Goal: Task Accomplishment & Management: Complete application form

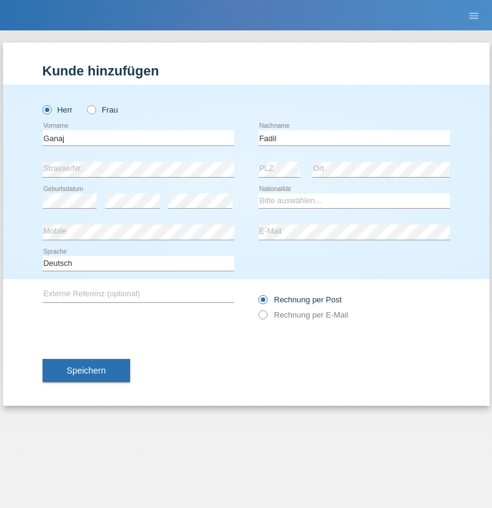
type input "Fadil"
select select "XK"
select select "C"
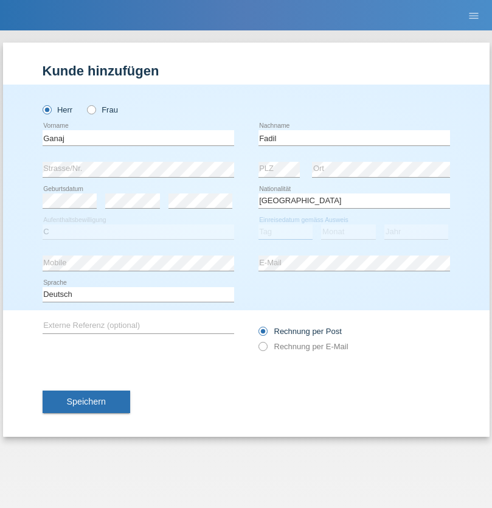
select select "10"
select select "08"
select select "2021"
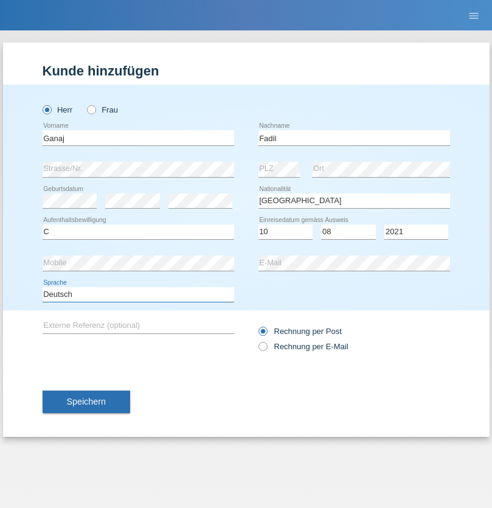
select select "en"
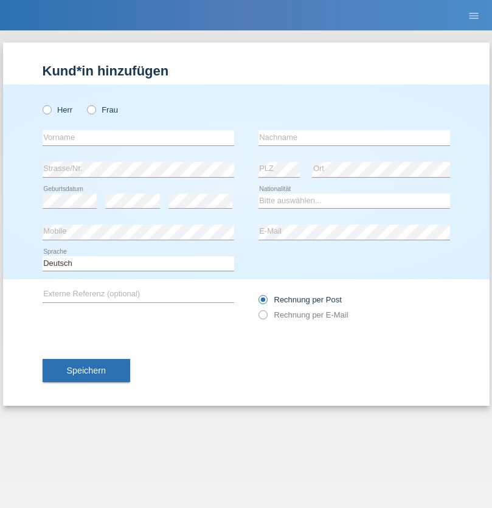
radio input "true"
click at [138, 137] on input "text" at bounding box center [138, 137] width 191 height 15
type input "Ibrahim"
click at [354, 137] on input "text" at bounding box center [353, 137] width 191 height 15
type input "Muja"
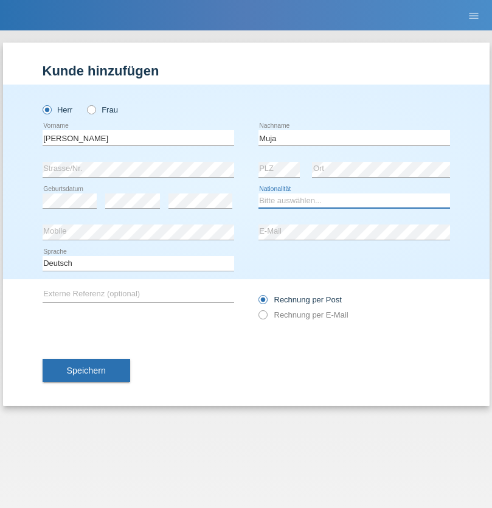
select select "XK"
select select "C"
select select "03"
select select "07"
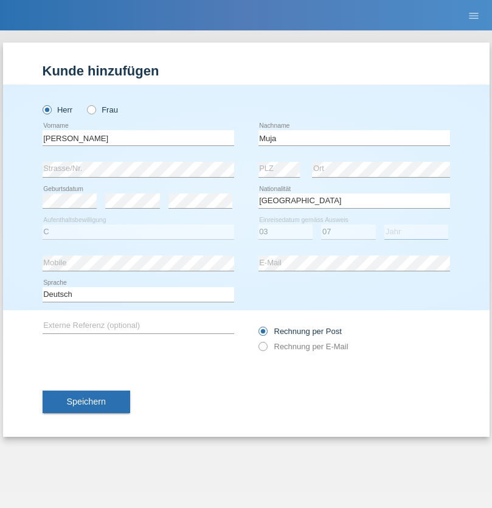
select select "2021"
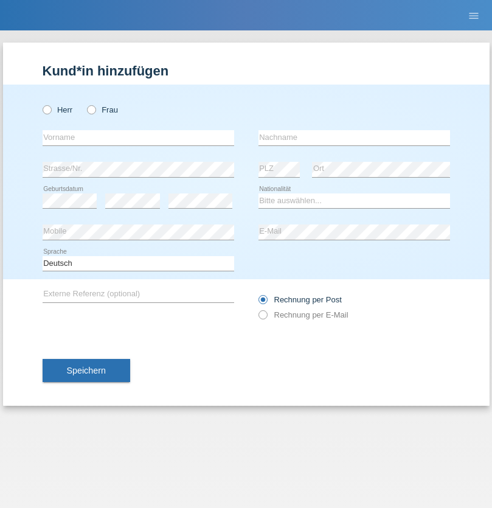
radio input "true"
click at [138, 137] on input "text" at bounding box center [138, 137] width 191 height 15
type input "Thomas"
click at [354, 137] on input "text" at bounding box center [353, 137] width 191 height 15
type input "Berger"
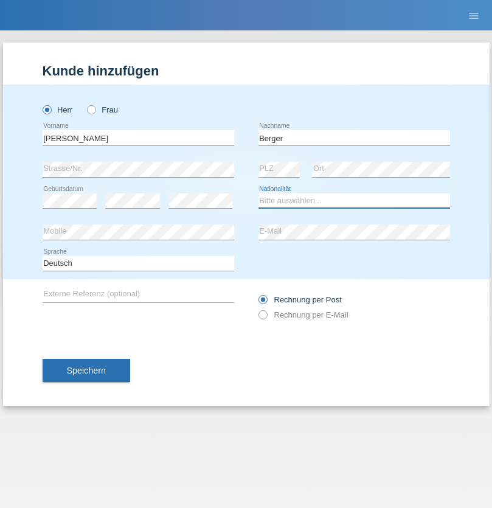
select select "CH"
radio input "true"
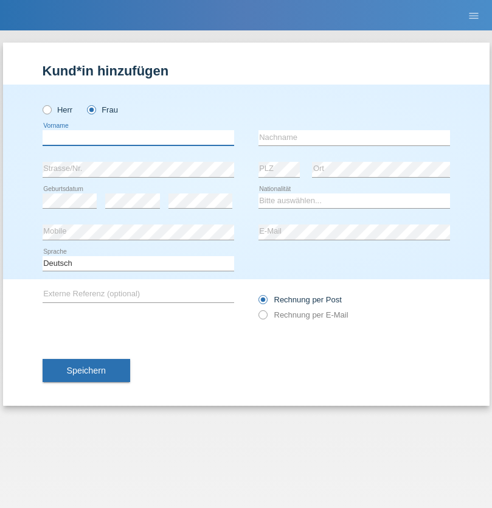
click at [138, 137] on input "text" at bounding box center [138, 137] width 191 height 15
type input "[PERSON_NAME] [PERSON_NAME] Moço"
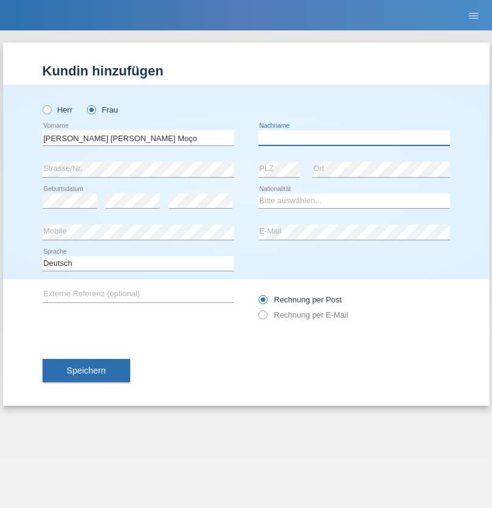
click at [354, 137] on input "text" at bounding box center [353, 137] width 191 height 15
type input "Paula"
select select "PT"
select select "C"
select select "28"
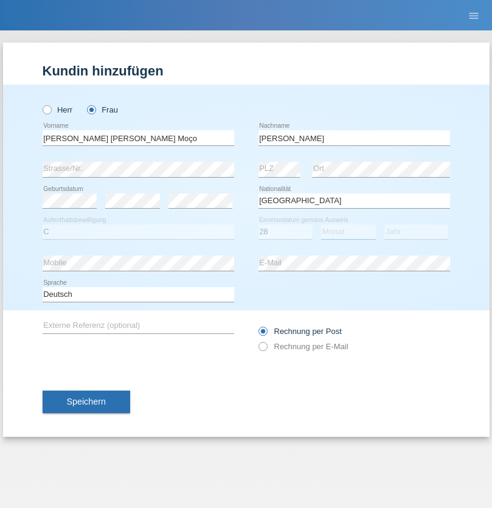
select select "03"
select select "2005"
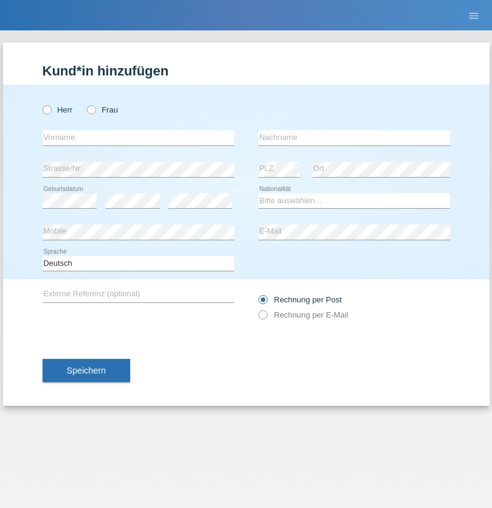
radio input "true"
click at [138, 137] on input "text" at bounding box center [138, 137] width 191 height 15
type input "ilir"
click at [354, 137] on input "text" at bounding box center [353, 137] width 191 height 15
type input "Bajrami"
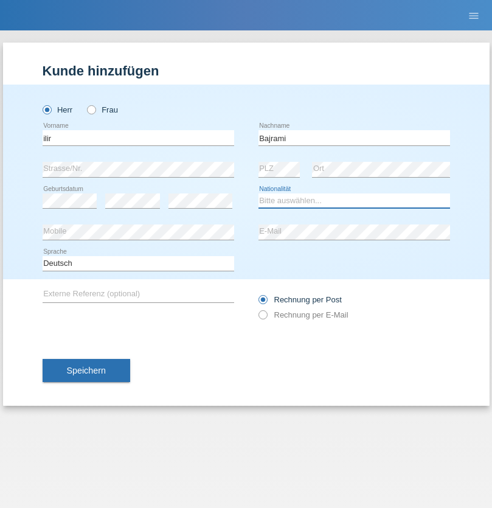
select select "MK"
select select "C"
select select "28"
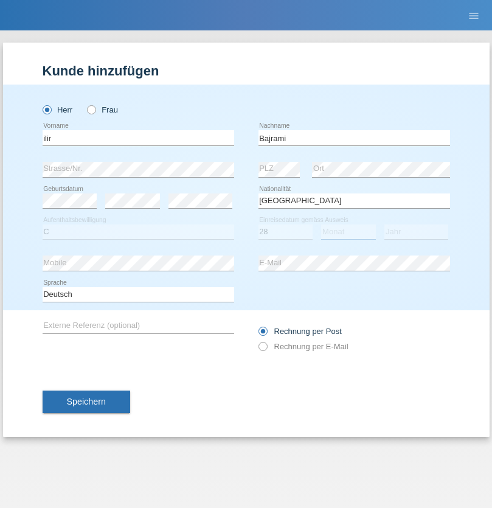
select select "07"
select select "2002"
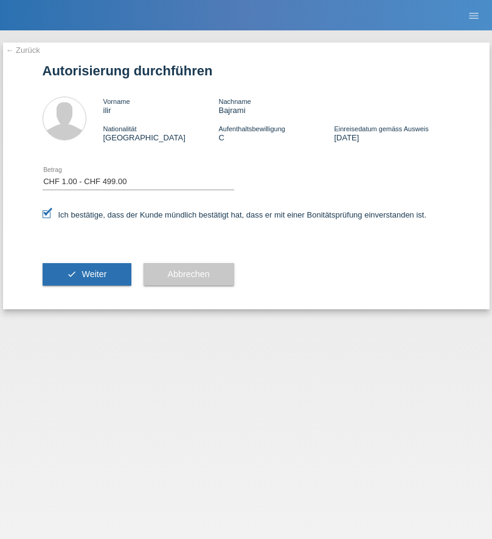
select select "1"
click at [86, 274] on span "Weiter" at bounding box center [93, 274] width 25 height 10
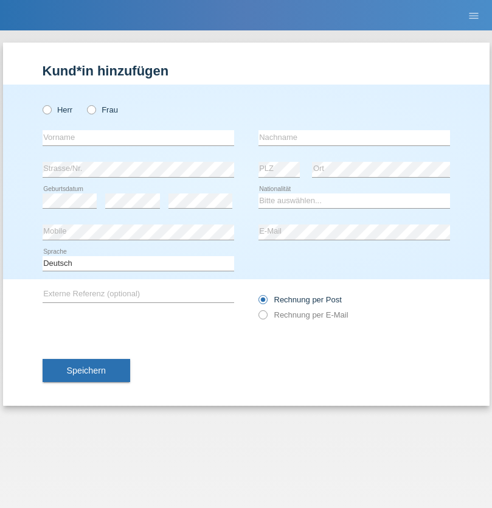
radio input "true"
click at [138, 137] on input "text" at bounding box center [138, 137] width 191 height 15
type input "Teklay"
click at [354, 137] on input "text" at bounding box center [353, 137] width 191 height 15
type input "Fiori"
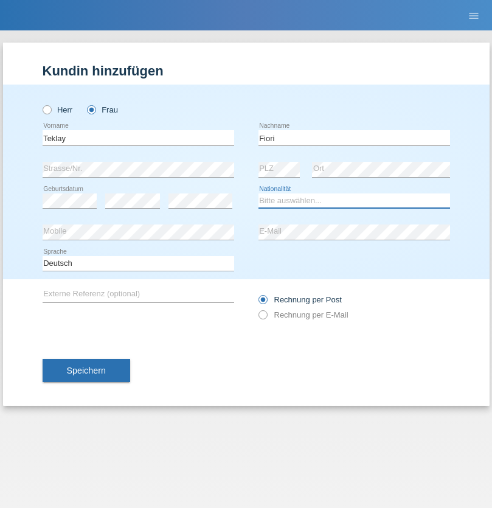
select select "ER"
select select "C"
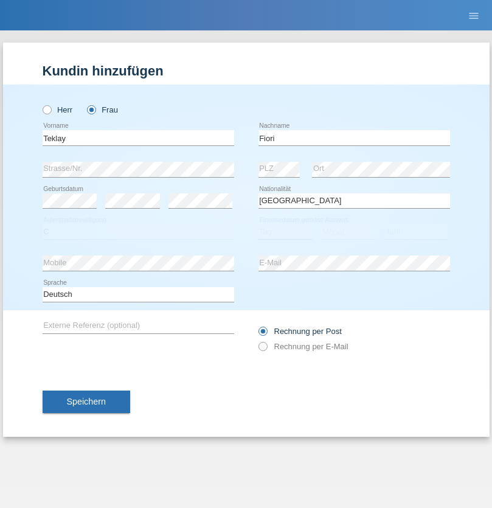
select select "10"
select select "08"
select select "2021"
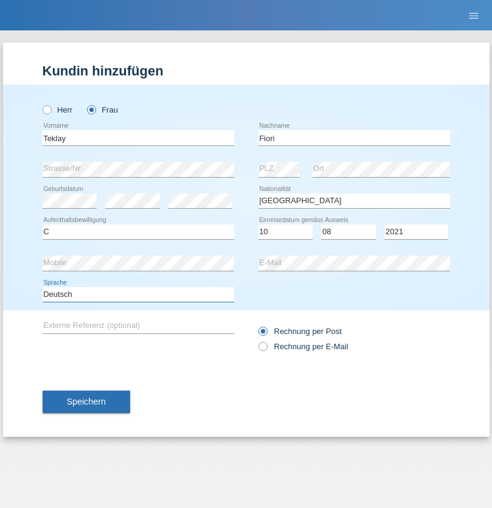
select select "en"
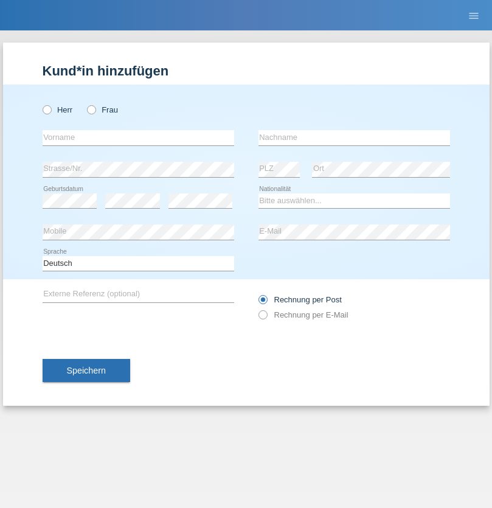
radio input "true"
click at [138, 137] on input "text" at bounding box center [138, 137] width 191 height 15
type input "Sadia"
click at [354, 137] on input "text" at bounding box center [353, 137] width 191 height 15
type input "Nejmaoui"
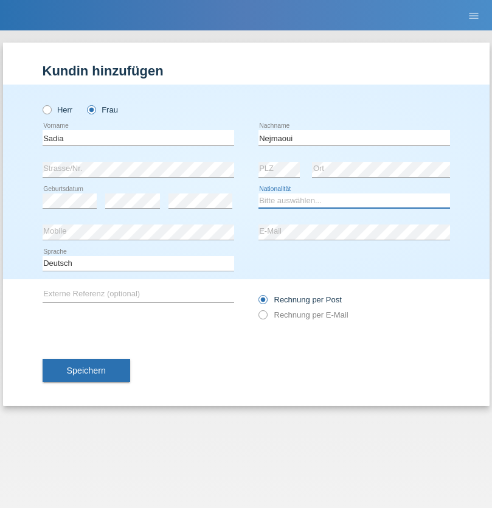
select select "MA"
select select "C"
select select "01"
select select "06"
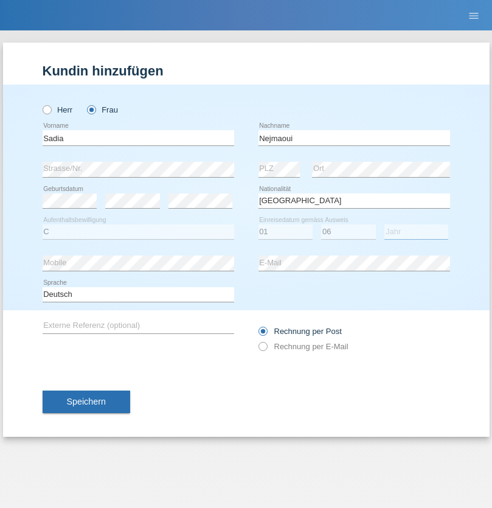
select select "1964"
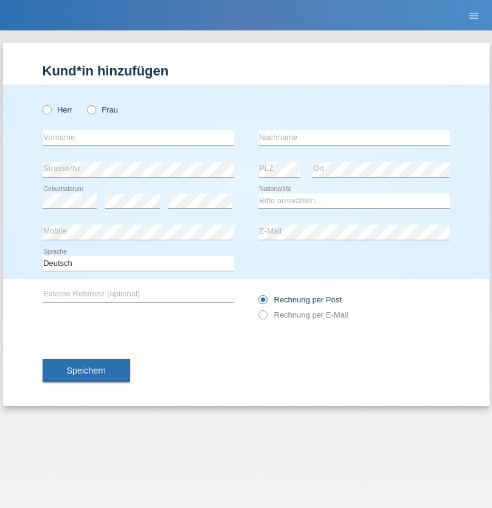
radio input "true"
click at [138, 137] on input "text" at bounding box center [138, 137] width 191 height 15
type input "Carlos"
click at [354, 137] on input "text" at bounding box center [353, 137] width 191 height 15
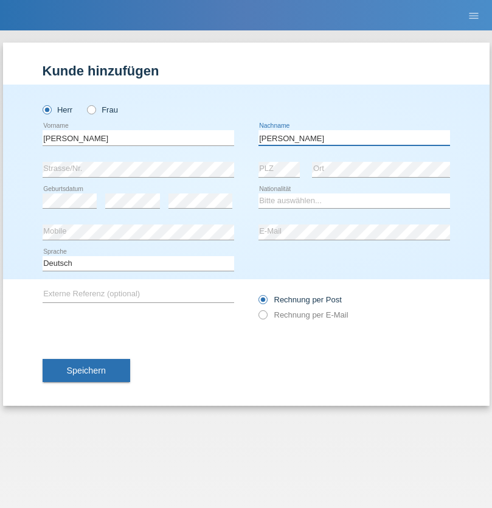
type input "Nobrega"
select select "CH"
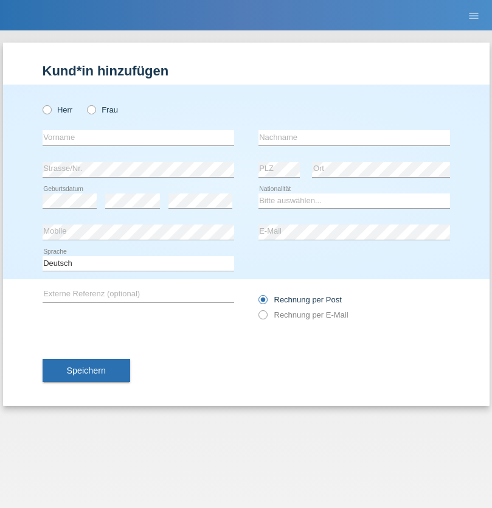
radio input "true"
click at [138, 137] on input "text" at bounding box center [138, 137] width 191 height 15
type input "Thivagaran"
click at [354, 137] on input "text" at bounding box center [353, 137] width 191 height 15
type input "Selvanayagam"
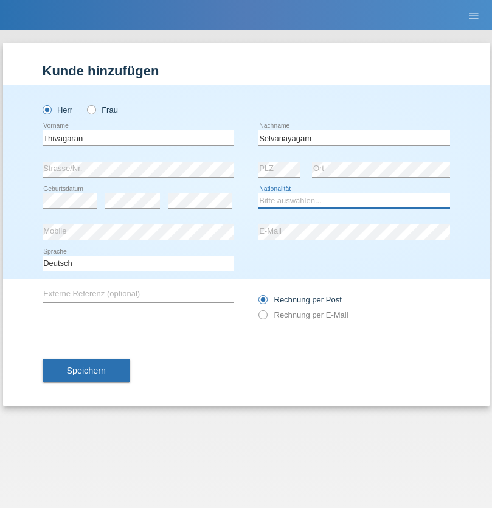
select select "LK"
select select "C"
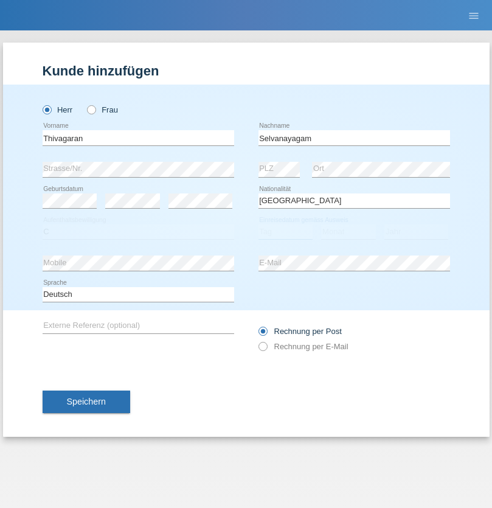
select select "23"
select select "03"
select select "2021"
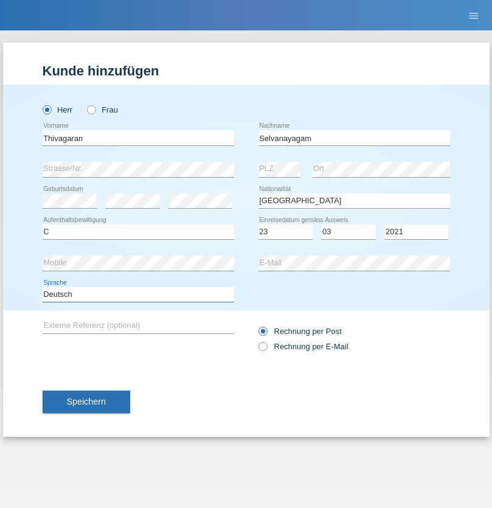
select select "en"
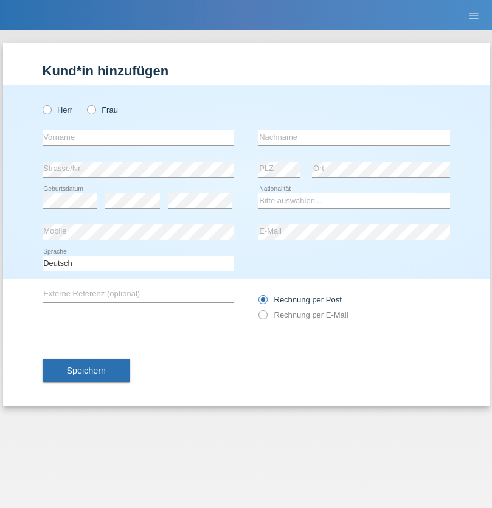
radio input "true"
click at [138, 137] on input "text" at bounding box center [138, 137] width 191 height 15
type input "Monika"
click at [354, 137] on input "text" at bounding box center [353, 137] width 191 height 15
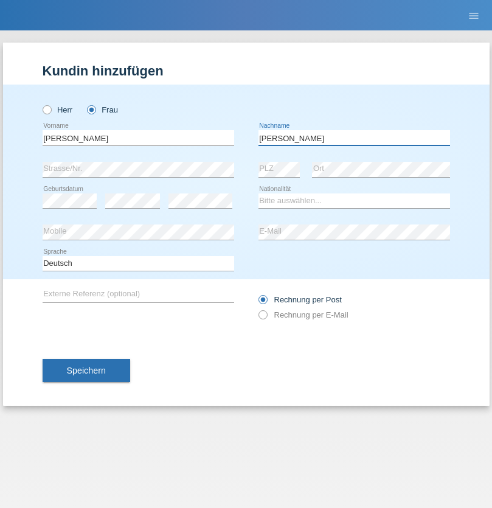
type input "Keller"
select select "CH"
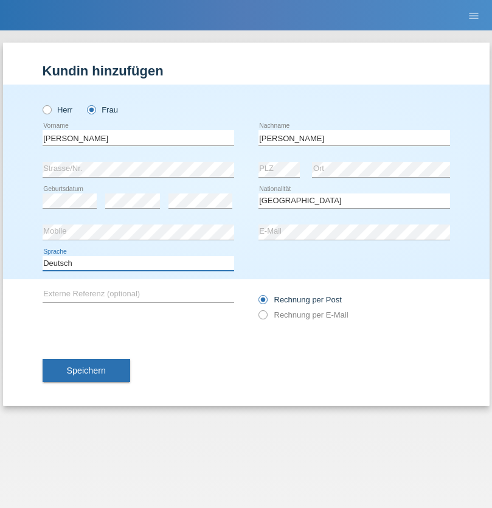
select select "en"
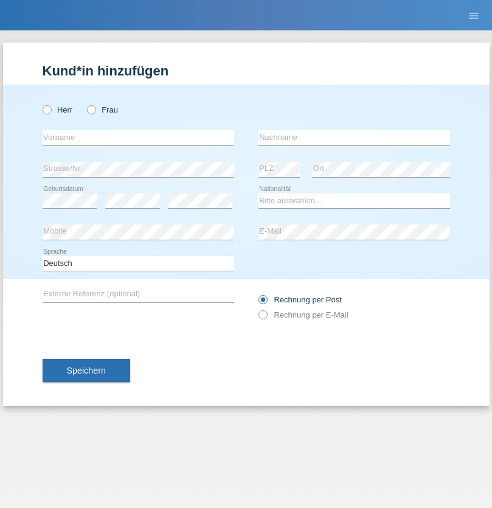
radio input "true"
click at [138, 137] on input "text" at bounding box center [138, 137] width 191 height 15
type input "Tymur"
click at [354, 137] on input "text" at bounding box center [353, 137] width 191 height 15
type input "[PERSON_NAME]"
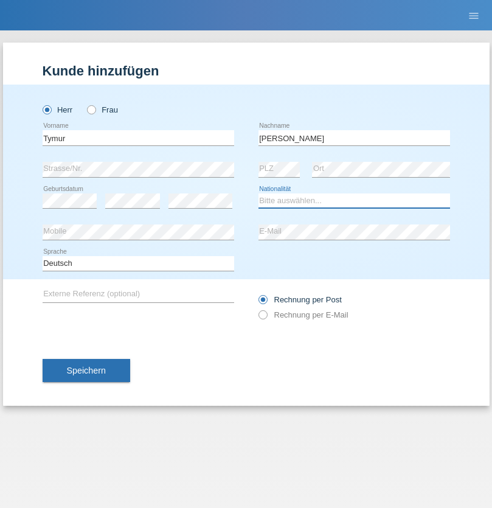
select select "UA"
select select "C"
select select "20"
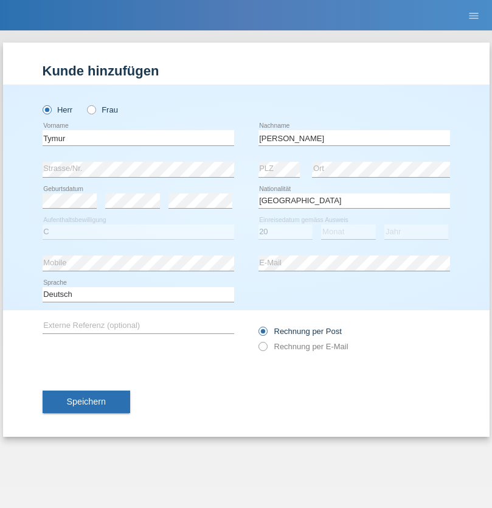
select select "08"
select select "2021"
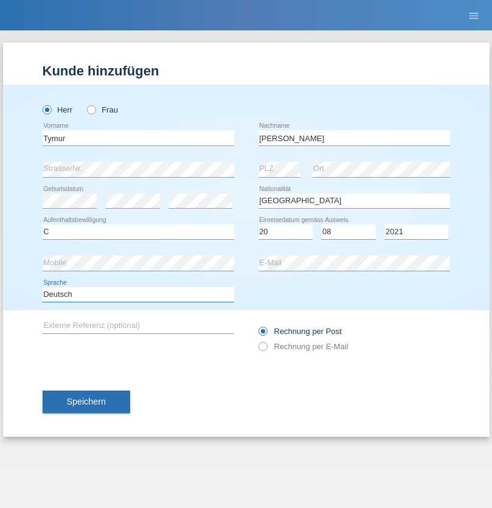
select select "en"
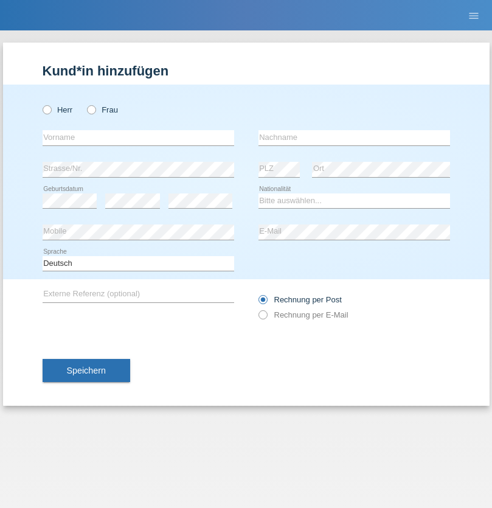
radio input "true"
click at [138, 137] on input "text" at bounding box center [138, 137] width 191 height 15
type input "Tymur"
click at [354, 137] on input "text" at bounding box center [353, 137] width 191 height 15
type input "Hunderchuj"
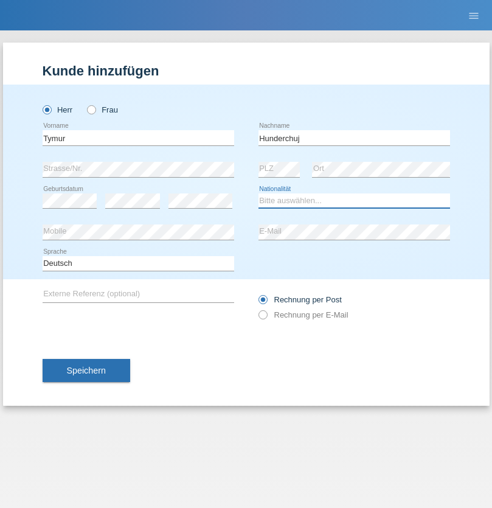
select select "UA"
select select "C"
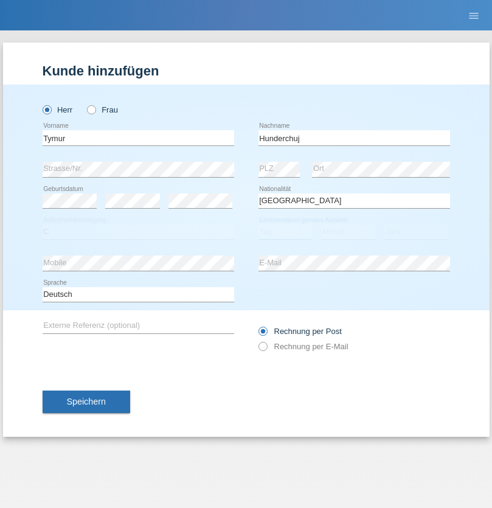
select select "20"
select select "08"
select select "2021"
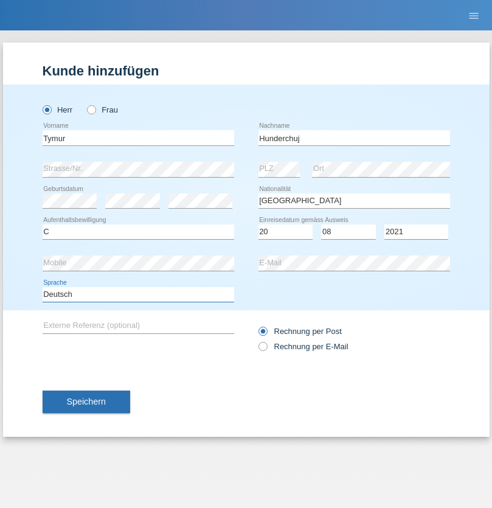
select select "en"
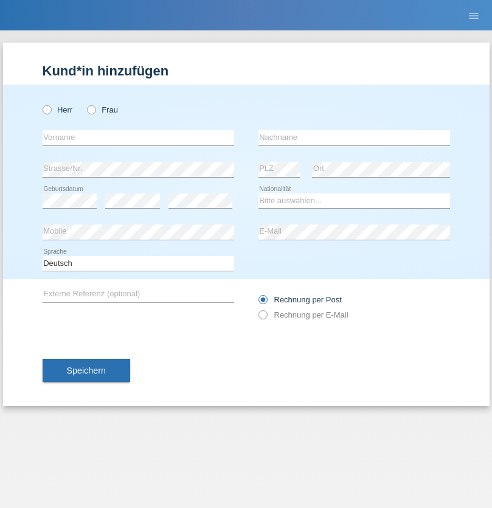
radio input "true"
click at [138, 137] on input "text" at bounding box center [138, 137] width 191 height 15
type input "[PERSON_NAME]"
click at [354, 137] on input "text" at bounding box center [353, 137] width 191 height 15
type input "Tropp"
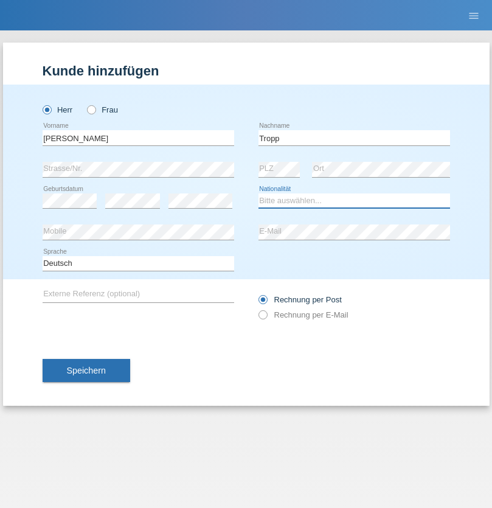
select select "SK"
select select "C"
select select "10"
select select "08"
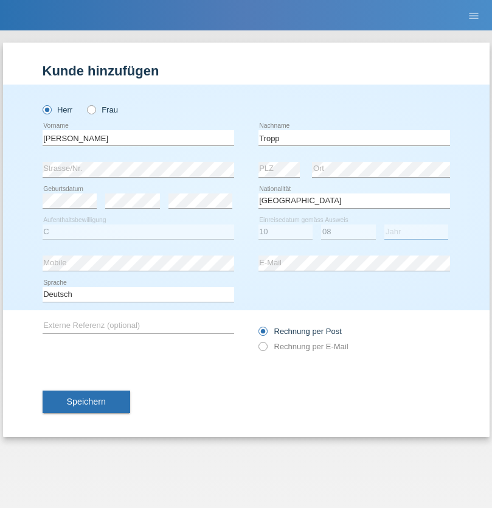
select select "2021"
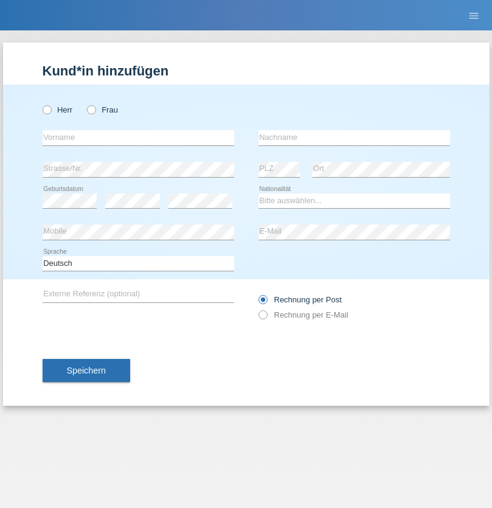
radio input "true"
click at [138, 137] on input "text" at bounding box center [138, 137] width 191 height 15
type input "[PERSON_NAME]"
click at [354, 137] on input "text" at bounding box center [353, 137] width 191 height 15
type input "Ringle"
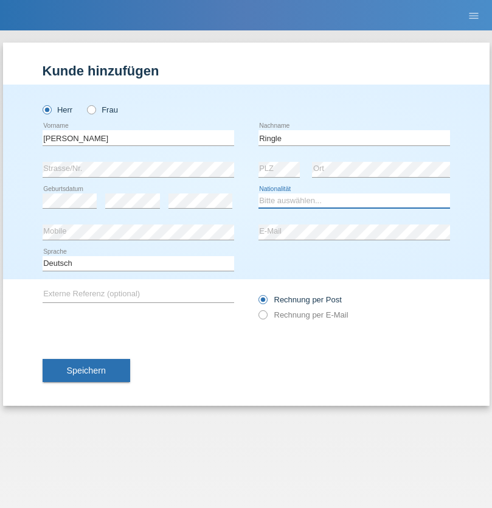
select select "DE"
select select "C"
select select "06"
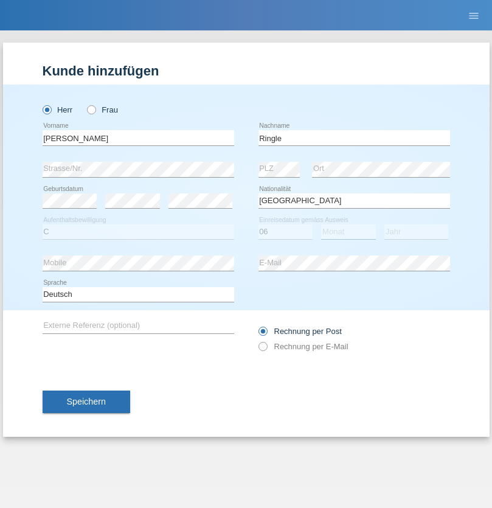
select select "01"
select select "2021"
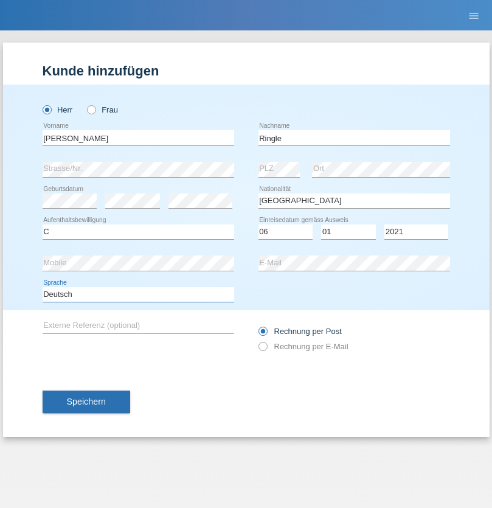
select select "en"
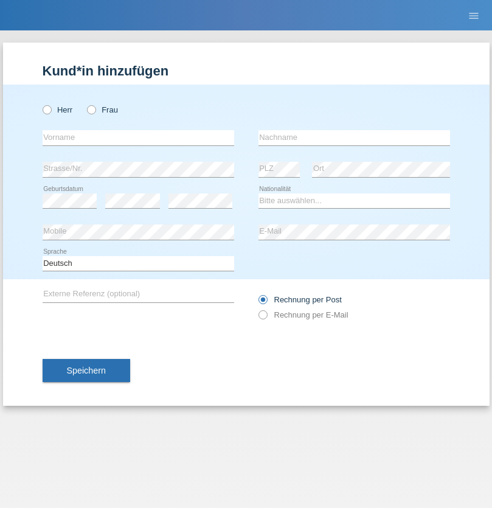
radio input "true"
click at [138, 137] on input "text" at bounding box center [138, 137] width 191 height 15
type input "Junior"
click at [354, 137] on input "text" at bounding box center [353, 137] width 191 height 15
type input "[PERSON_NAME]"
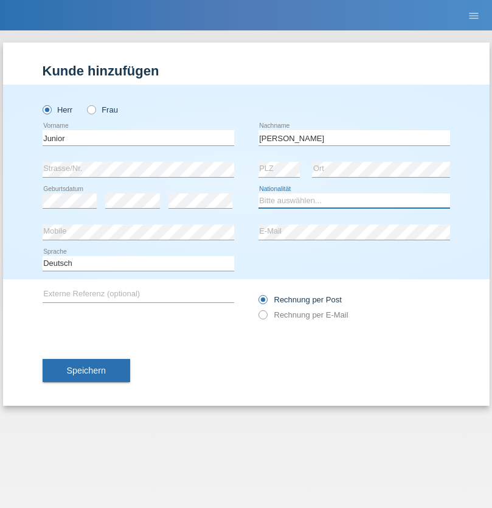
select select "CH"
radio input "true"
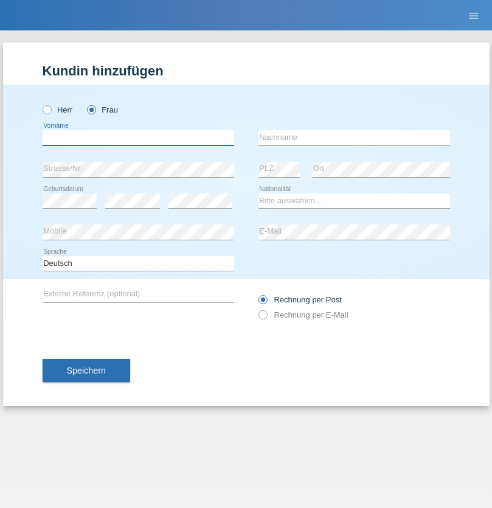
click at [138, 137] on input "text" at bounding box center [138, 137] width 191 height 15
type input "[PERSON_NAME]"
click at [354, 137] on input "text" at bounding box center [353, 137] width 191 height 15
type input "Knusel Campillo"
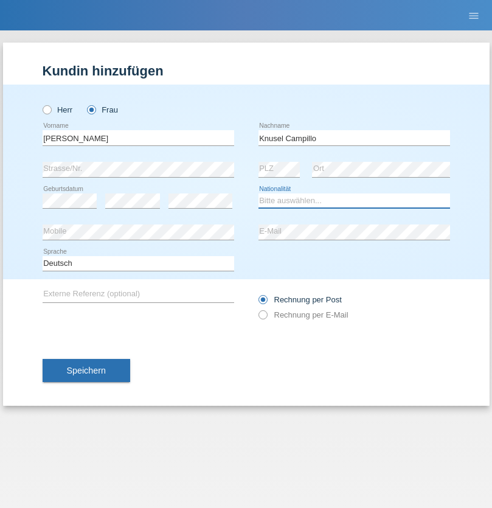
select select "CH"
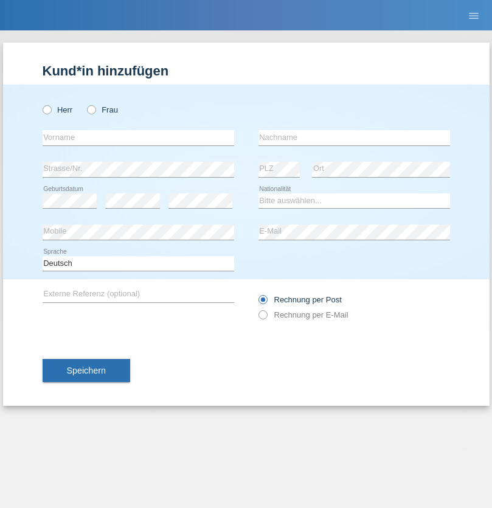
radio input "true"
click at [138, 137] on input "text" at bounding box center [138, 137] width 191 height 15
type input "Beqiri"
click at [354, 137] on input "text" at bounding box center [353, 137] width 191 height 15
type input "Shpresa"
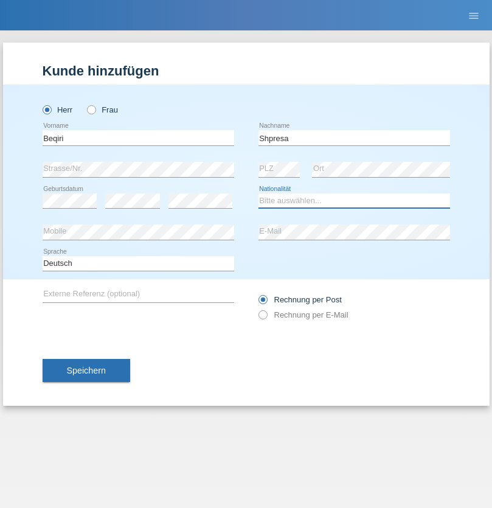
select select "XK"
select select "C"
select select "08"
select select "02"
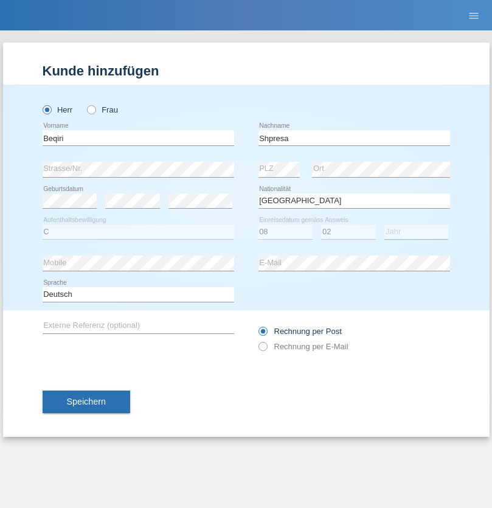
select select "1979"
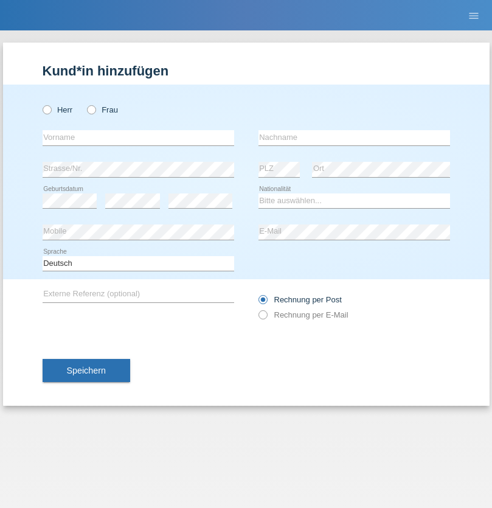
radio input "true"
click at [138, 137] on input "text" at bounding box center [138, 137] width 191 height 15
type input "Timo"
click at [354, 137] on input "text" at bounding box center [353, 137] width 191 height 15
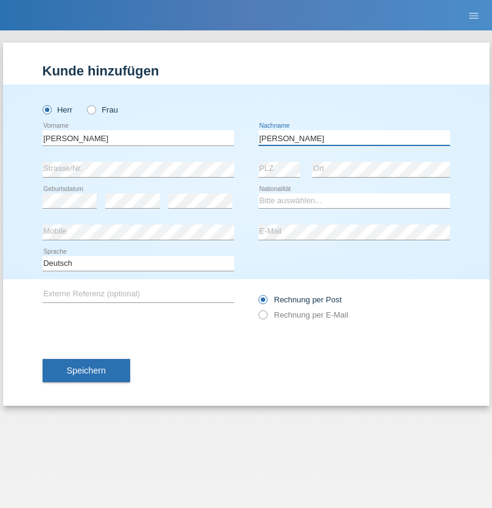
type input "Ledermann"
select select "CH"
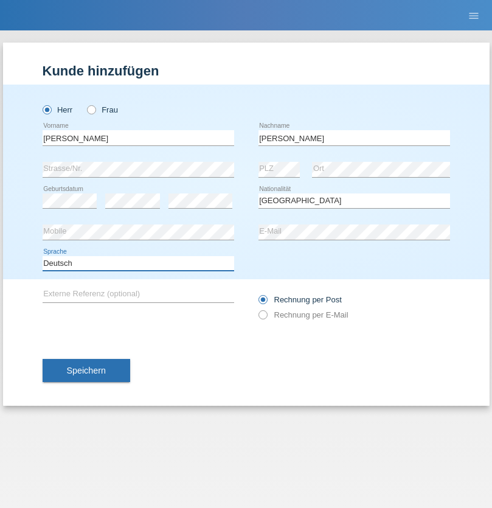
select select "en"
